Goal: Find specific page/section: Find specific page/section

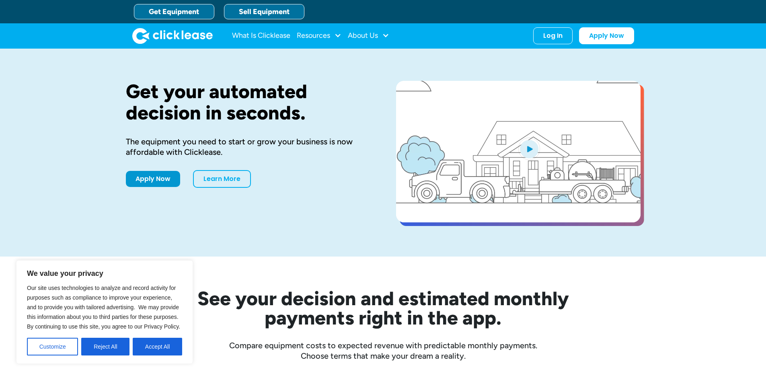
click at [268, 9] on link "Sell Equipment" at bounding box center [264, 11] width 80 height 15
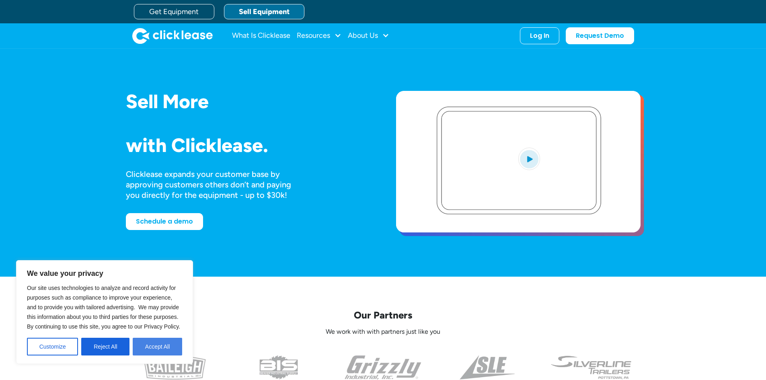
click at [148, 351] on button "Accept All" at bounding box center [157, 347] width 49 height 18
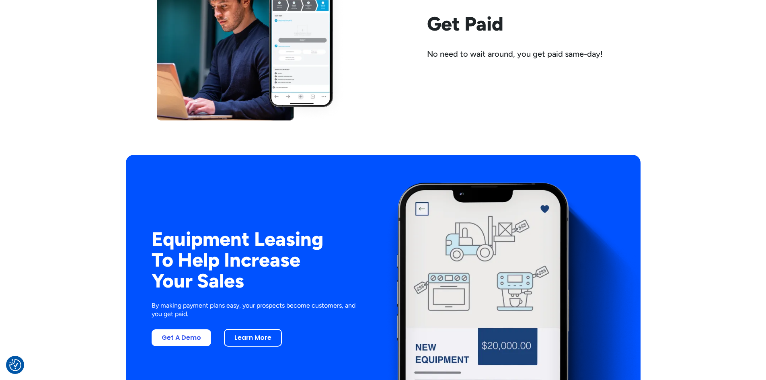
scroll to position [1529, 0]
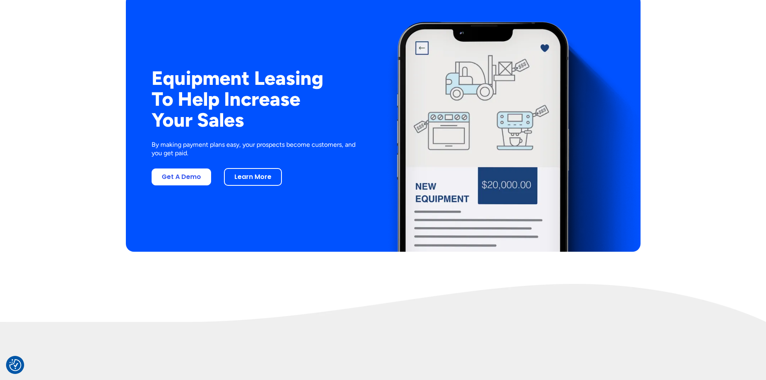
drag, startPoint x: 235, startPoint y: 178, endPoint x: 243, endPoint y: 185, distance: 10.9
click at [235, 178] on link "Learn More" at bounding box center [253, 177] width 58 height 18
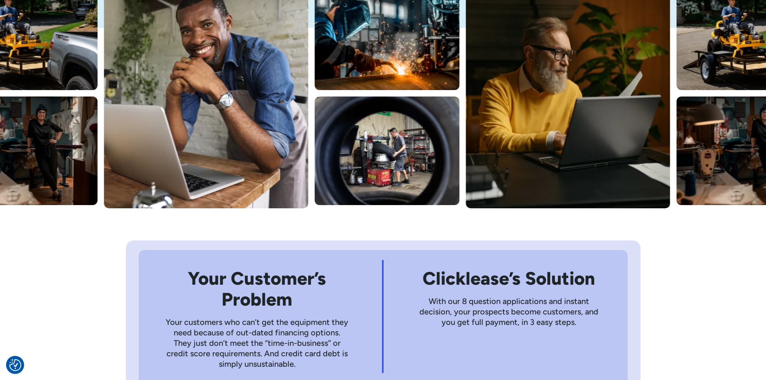
scroll to position [362, 0]
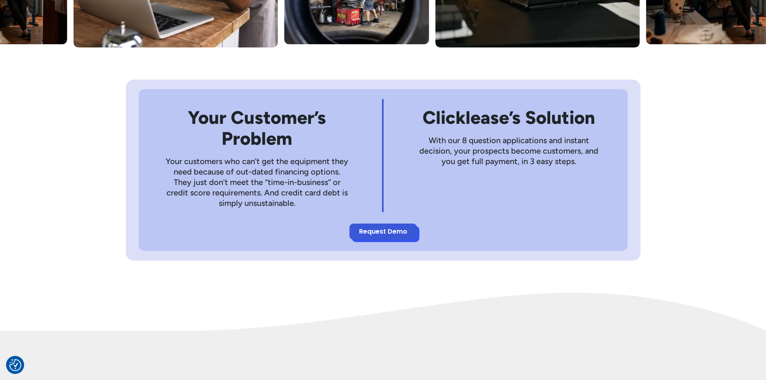
click at [395, 234] on link "Request Demo" at bounding box center [384, 232] width 68 height 16
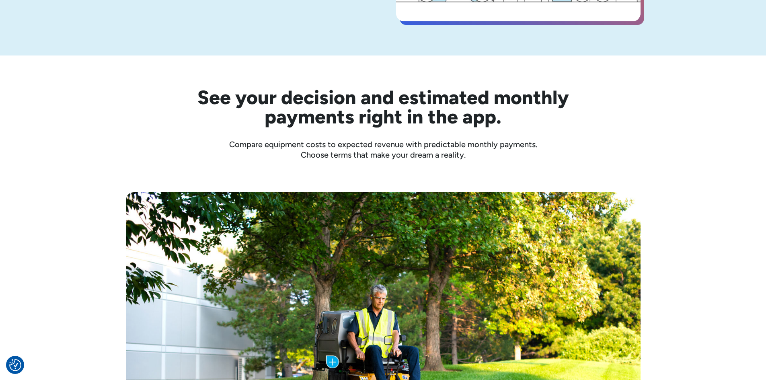
scroll to position [40, 0]
